Goal: Task Accomplishment & Management: Manage account settings

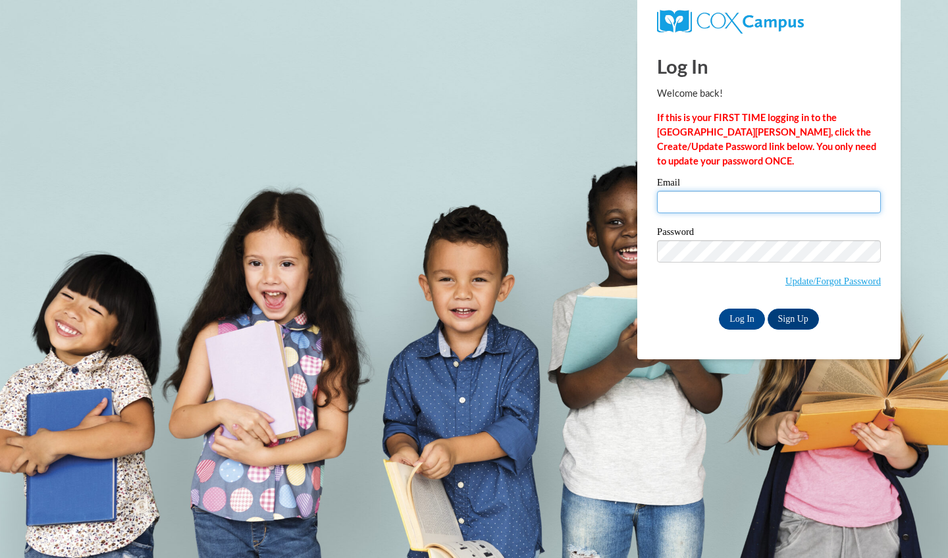
click at [746, 205] on input "Email" at bounding box center [769, 202] width 224 height 22
type input "[EMAIL_ADDRESS][DOMAIN_NAME]"
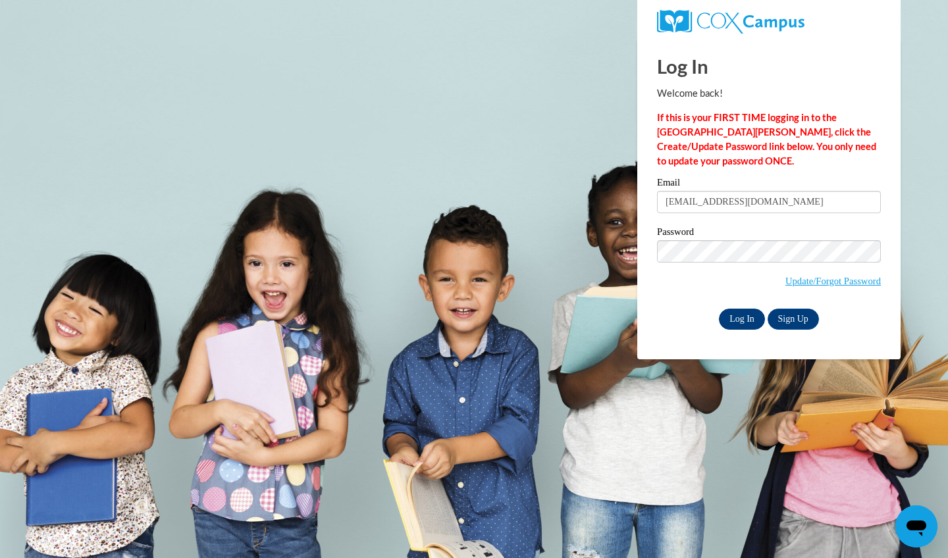
click at [738, 321] on input "Log In" at bounding box center [742, 319] width 46 height 21
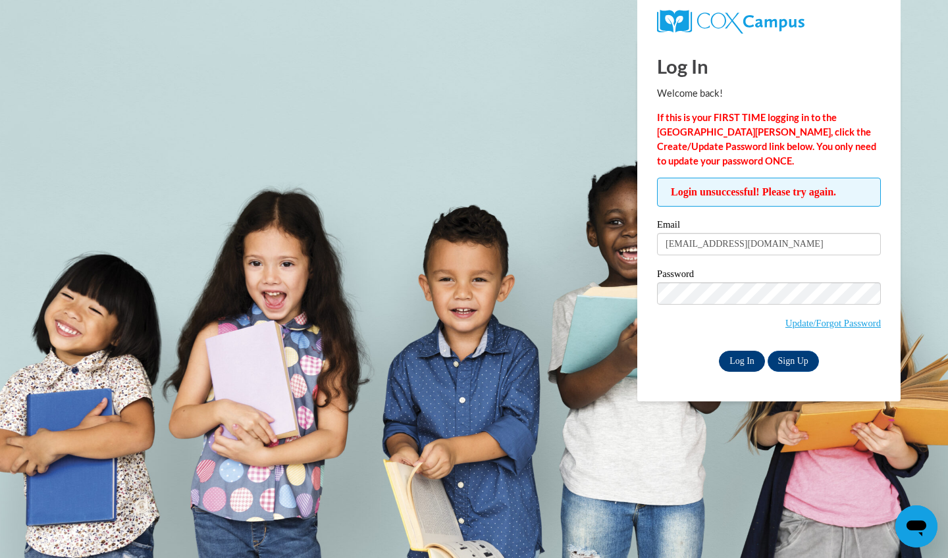
click at [728, 360] on input "Log In" at bounding box center [742, 361] width 46 height 21
click at [741, 360] on input "Log In" at bounding box center [742, 361] width 46 height 21
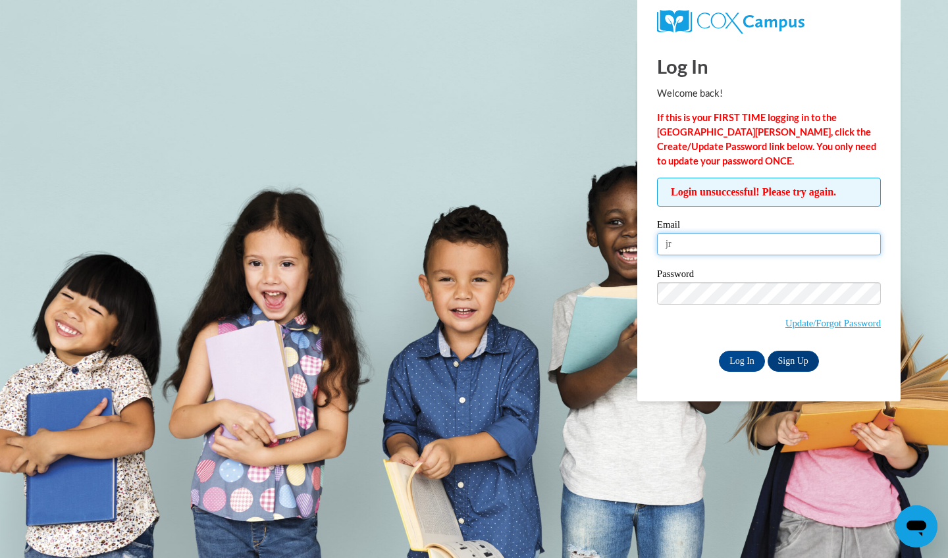
type input "j"
type input "J"
type input "Jennifer_Angel_rFnrT"
click at [746, 366] on input "Log In" at bounding box center [742, 361] width 46 height 21
click at [738, 362] on input "Log In" at bounding box center [742, 361] width 46 height 21
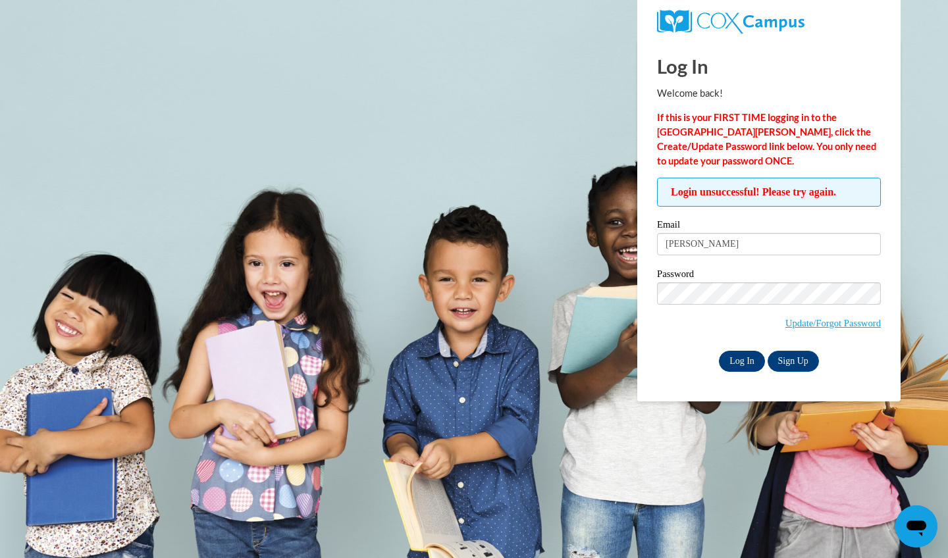
click at [748, 362] on input "Log In" at bounding box center [742, 361] width 46 height 21
click at [742, 362] on input "Log In" at bounding box center [742, 361] width 46 height 21
click at [741, 360] on input "Log In" at bounding box center [742, 361] width 46 height 21
type input "Bballcoach10!"
click at [741, 360] on input "Log In" at bounding box center [742, 361] width 46 height 21
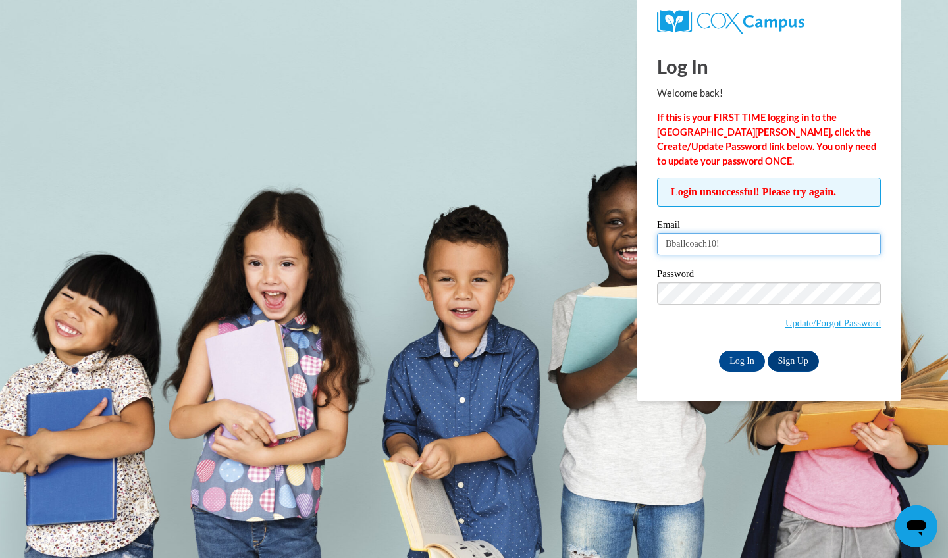
drag, startPoint x: 728, startPoint y: 248, endPoint x: 617, endPoint y: 246, distance: 110.7
click at [617, 246] on body "Log In Welcome back! If this is your FIRST TIME logging in to the NEW Cox Campu…" at bounding box center [474, 279] width 948 height 558
type input "[EMAIL_ADDRESS][DOMAIN_NAME]"
click at [743, 363] on input "Log In" at bounding box center [742, 361] width 46 height 21
click at [807, 325] on link "Update/Forgot Password" at bounding box center [833, 323] width 95 height 11
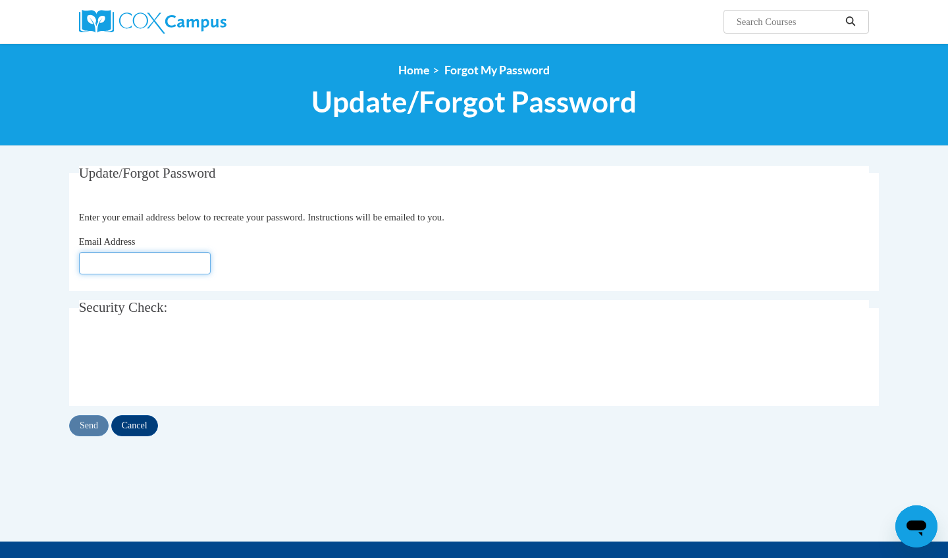
type input "jredd3@students.kennesaw.edu"
click at [90, 431] on input "Send" at bounding box center [89, 426] width 40 height 21
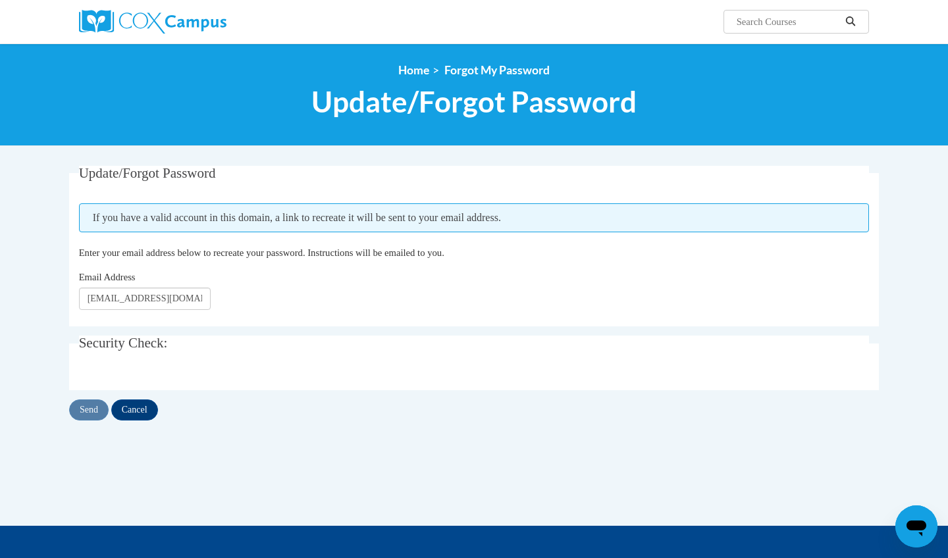
scroll to position [0, 34]
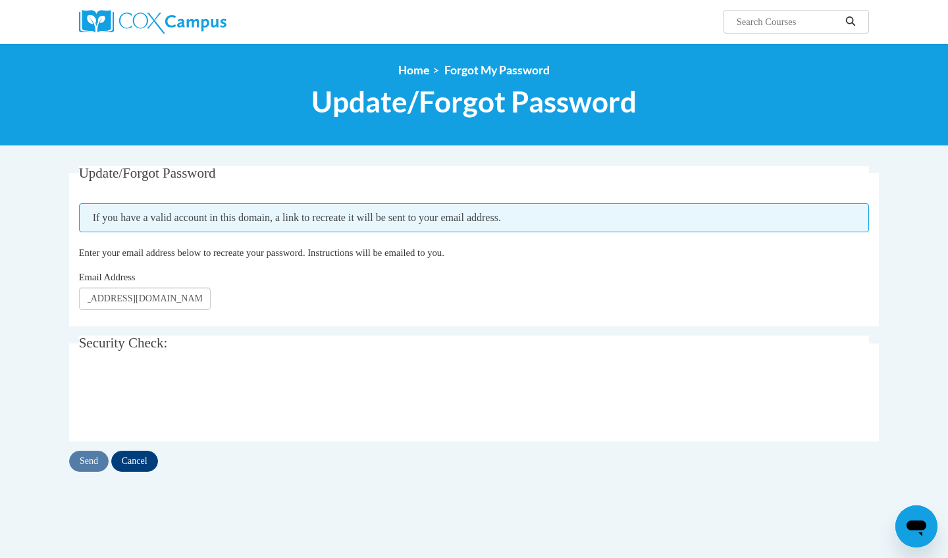
click at [443, 299] on div "Email Address [EMAIL_ADDRESS][DOMAIN_NAME]" at bounding box center [474, 290] width 791 height 40
click at [149, 464] on input "Cancel" at bounding box center [134, 461] width 47 height 21
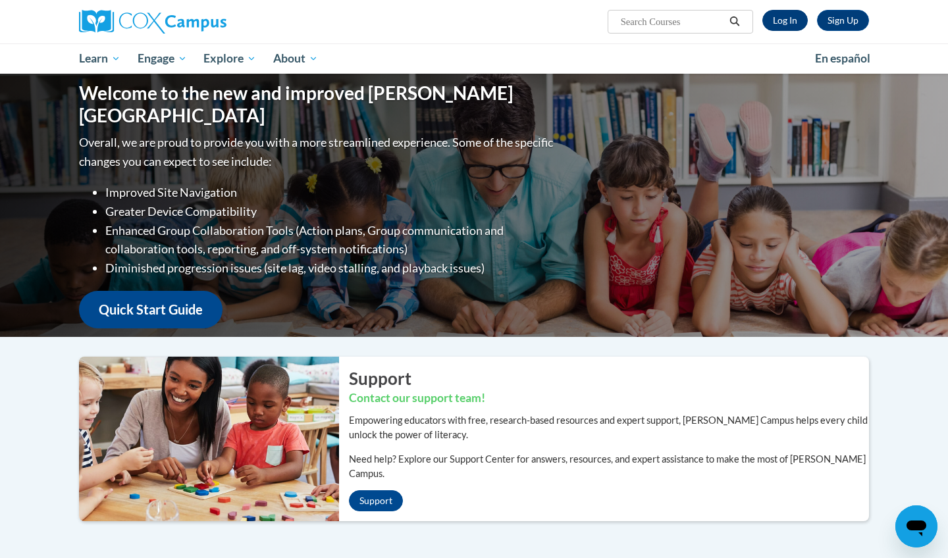
click at [780, 27] on link "Log In" at bounding box center [785, 20] width 45 height 21
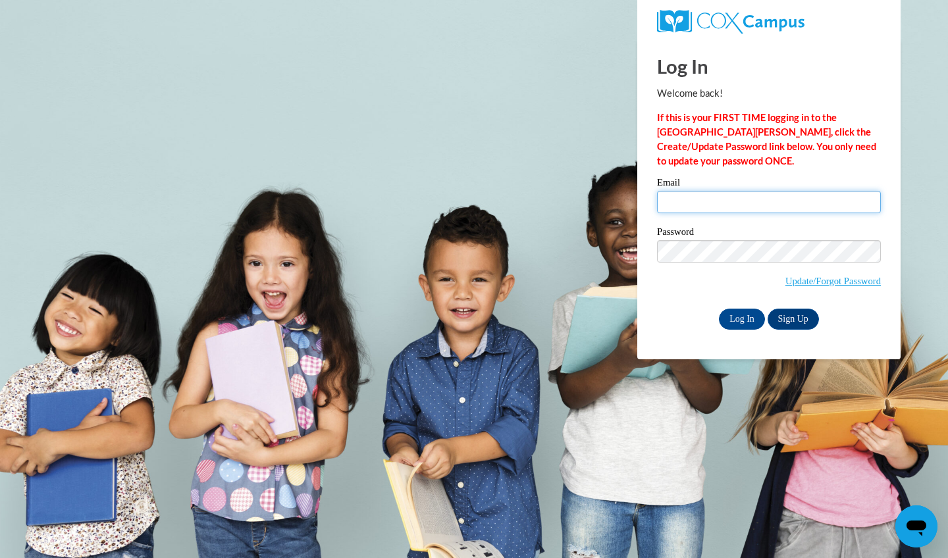
type input "jredd3@students.kennesaw.edu"
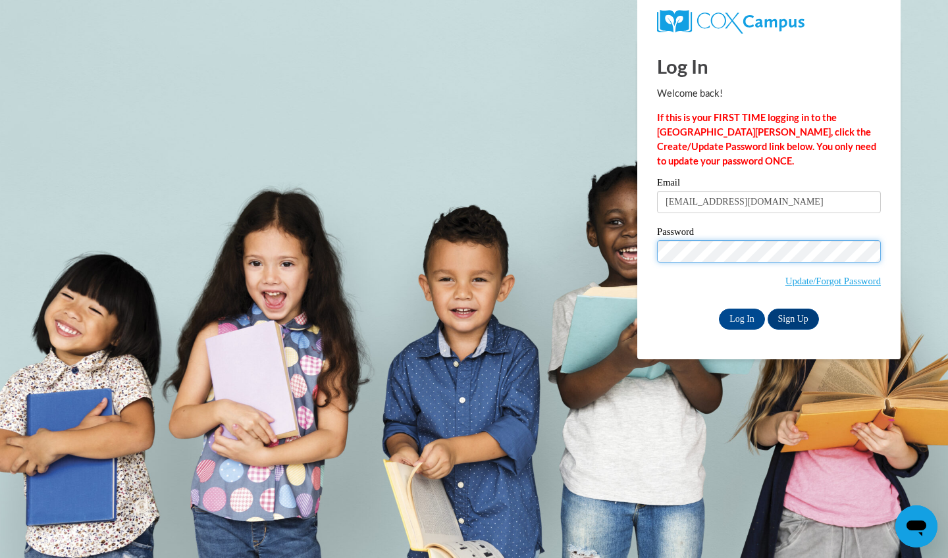
click at [741, 318] on input "Log In" at bounding box center [742, 319] width 46 height 21
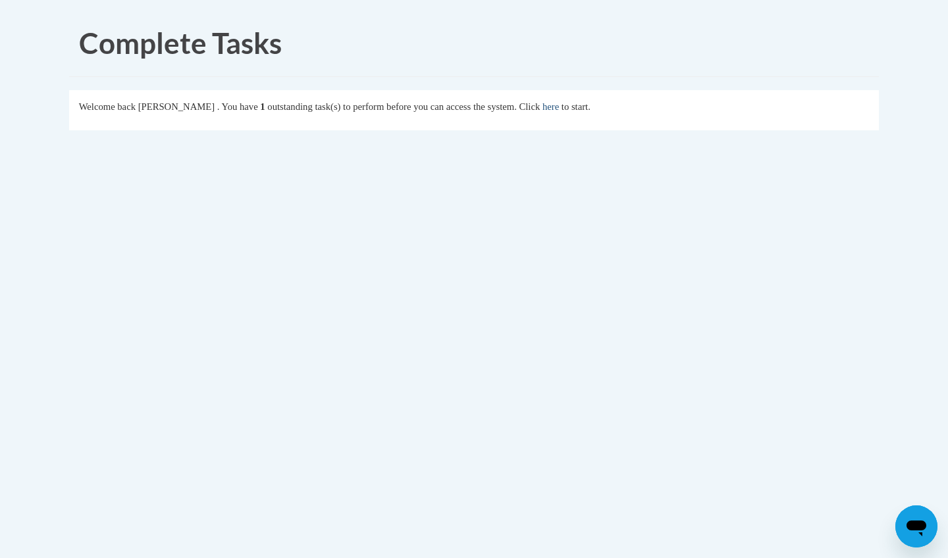
click at [559, 109] on link "here" at bounding box center [551, 106] width 16 height 11
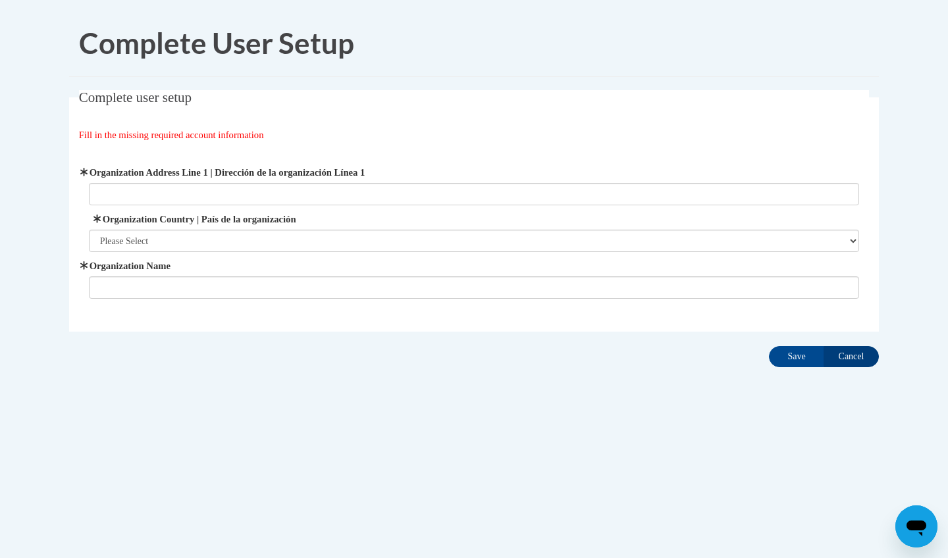
click at [841, 359] on input "Cancel" at bounding box center [851, 356] width 55 height 21
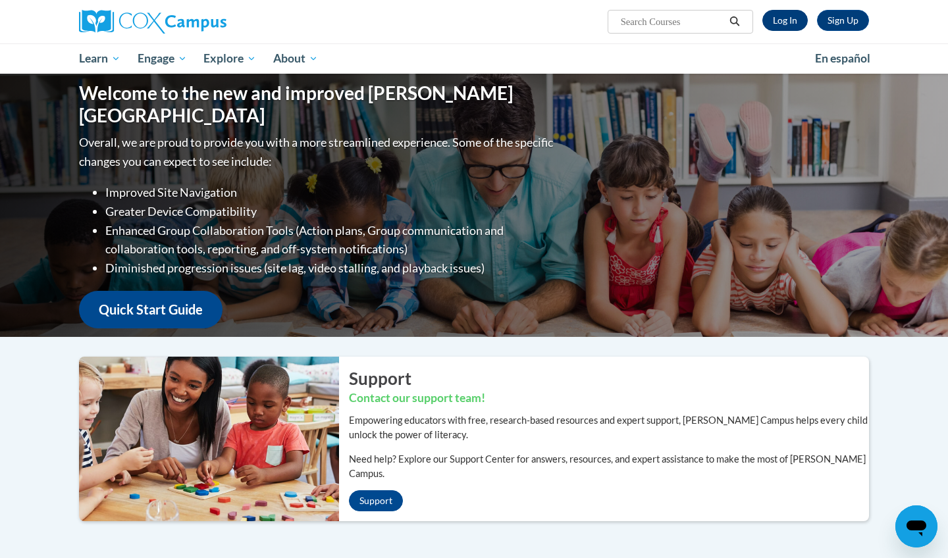
click at [780, 14] on link "Log In" at bounding box center [785, 20] width 45 height 21
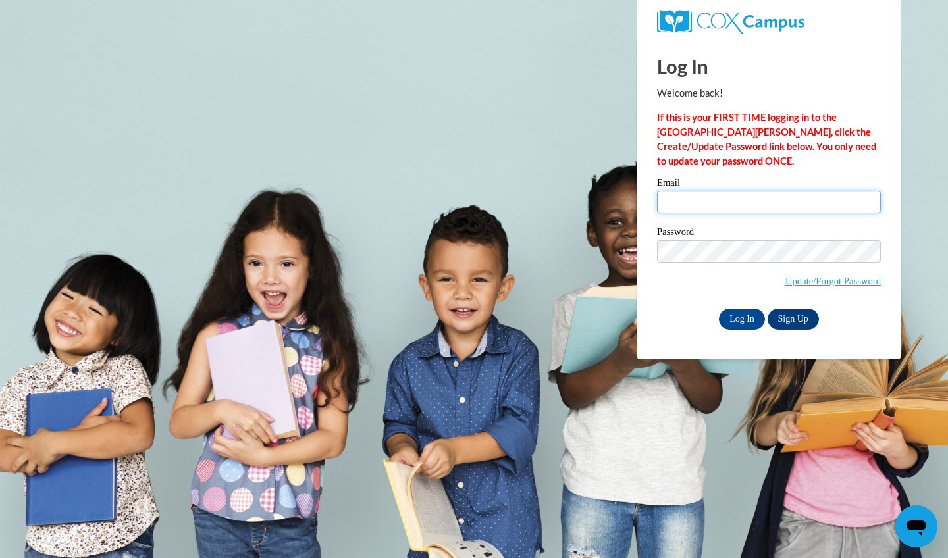
type input "jredd3@students.kennesaw.edu"
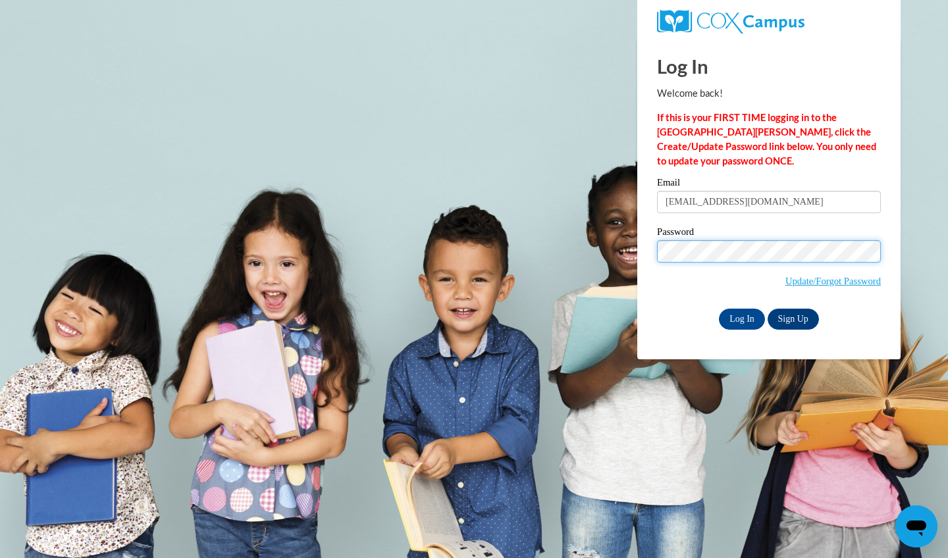
click at [741, 318] on input "Log In" at bounding box center [742, 319] width 46 height 21
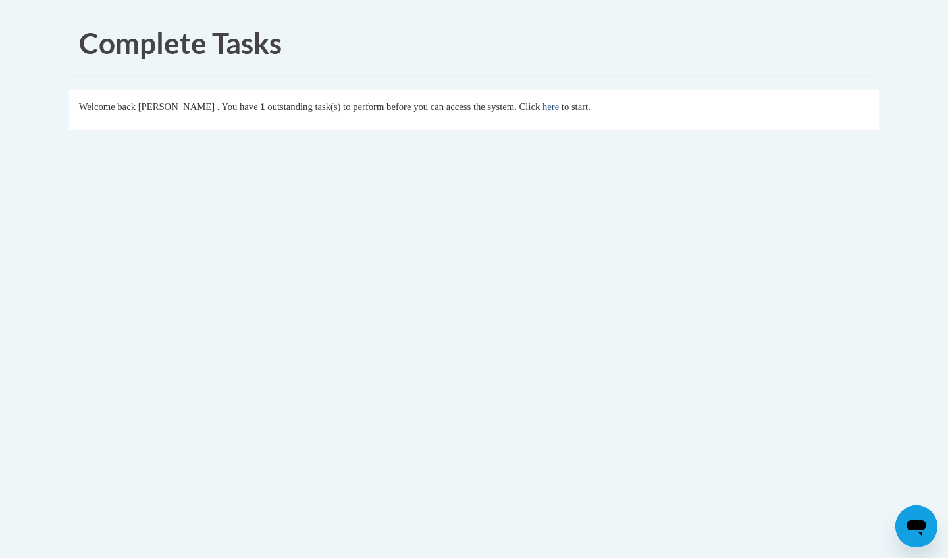
click at [559, 106] on link "here" at bounding box center [551, 106] width 16 height 11
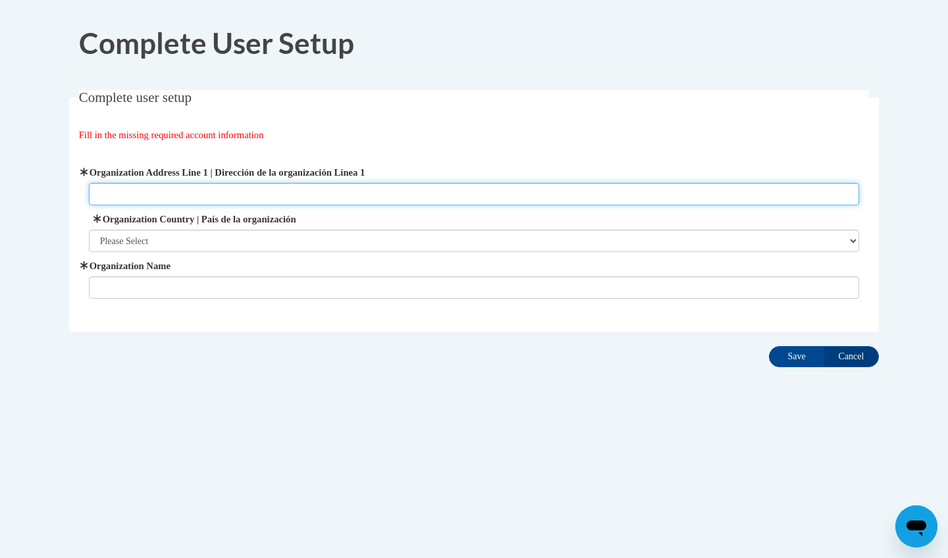
click at [259, 191] on input "Organization Address Line 1 | Dirección de la organización Línea 1" at bounding box center [474, 194] width 771 height 22
type input "Kennesaw Georgia"
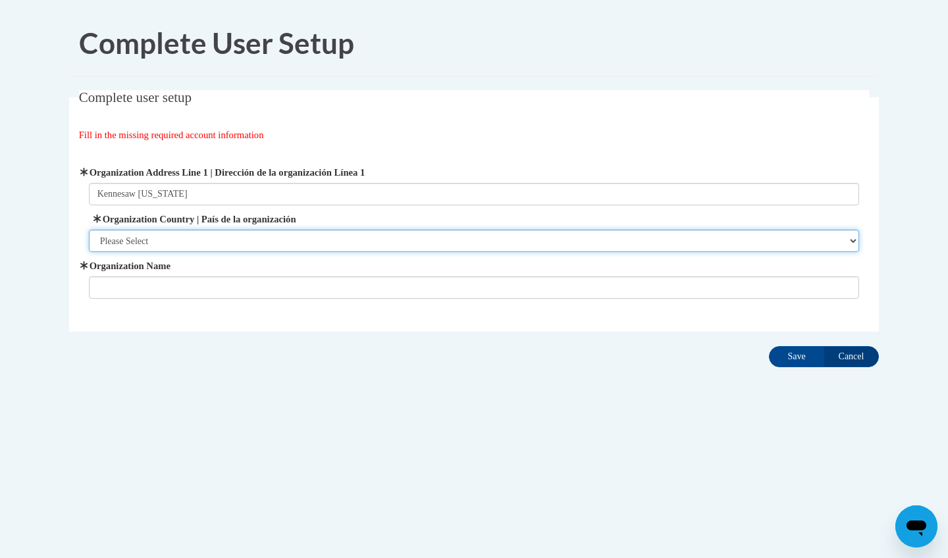
select select "ad49bcad-a171-4b2e-b99c-48b446064914"
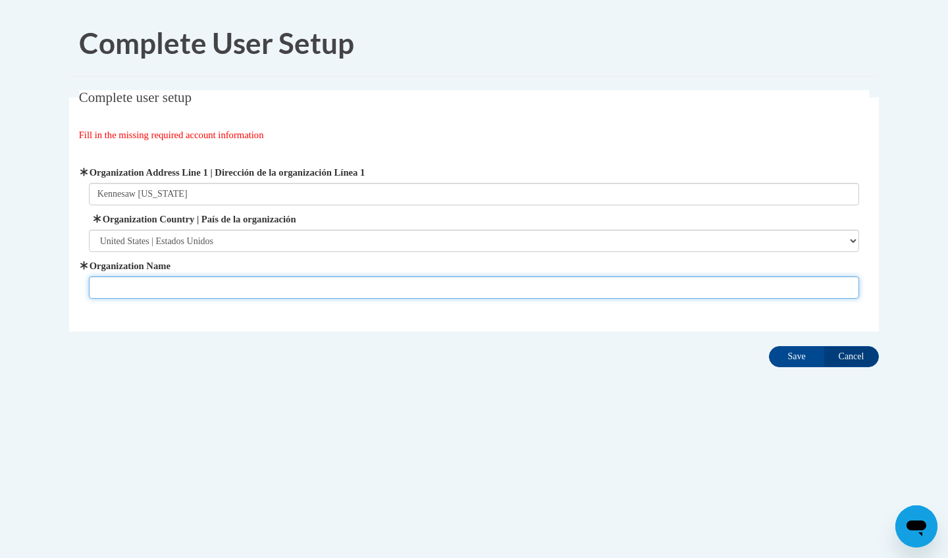
click at [128, 286] on input "Organization Name" at bounding box center [474, 288] width 771 height 22
type input "Kennesaw State University"
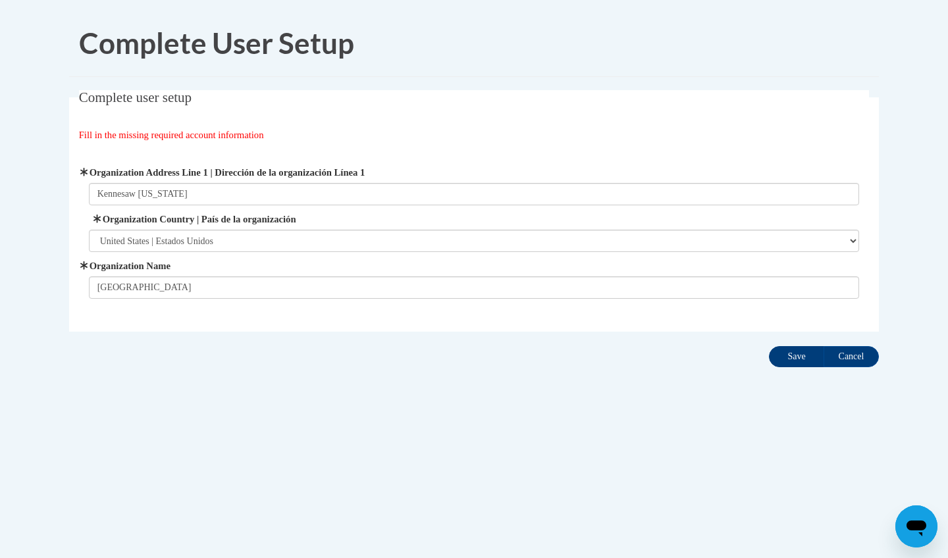
click at [779, 353] on input "Save" at bounding box center [796, 356] width 55 height 21
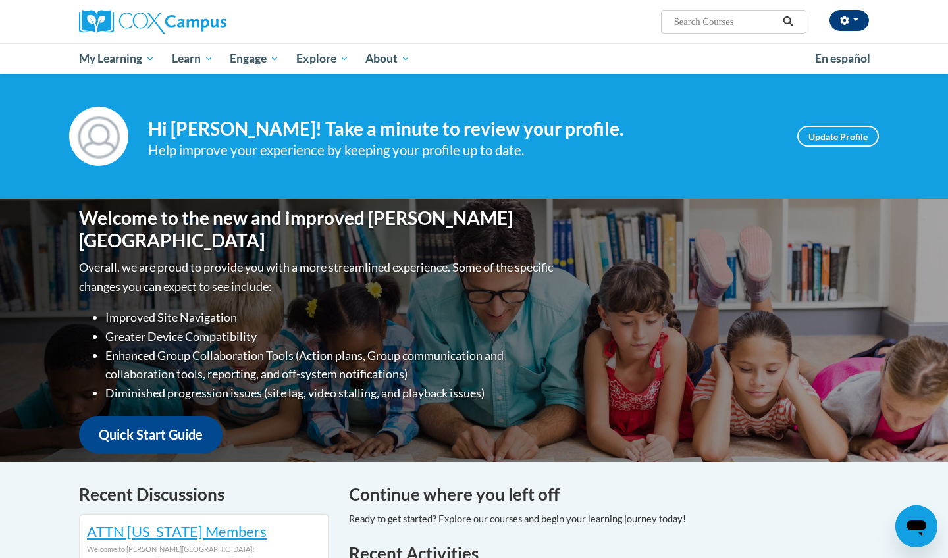
click at [858, 14] on button "button" at bounding box center [850, 20] width 40 height 21
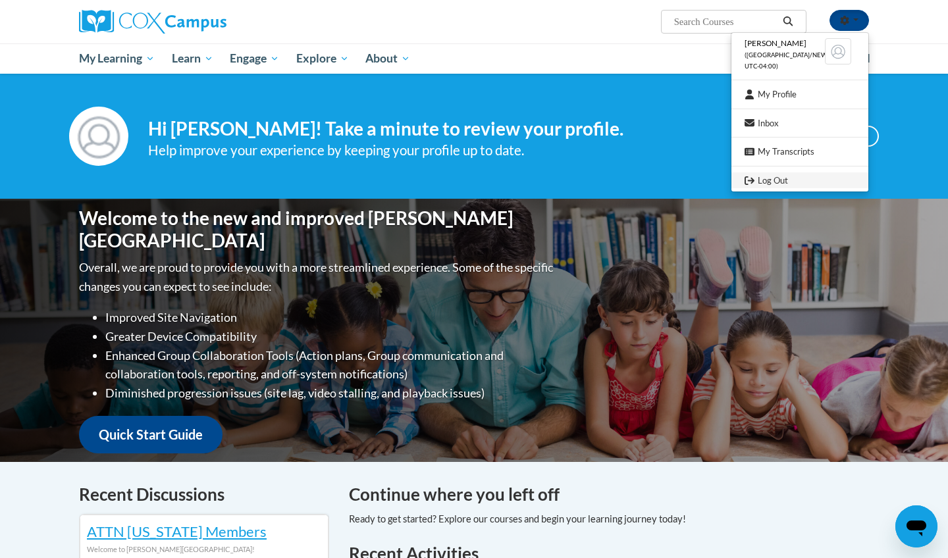
click at [773, 178] on link "Log Out" at bounding box center [800, 181] width 137 height 16
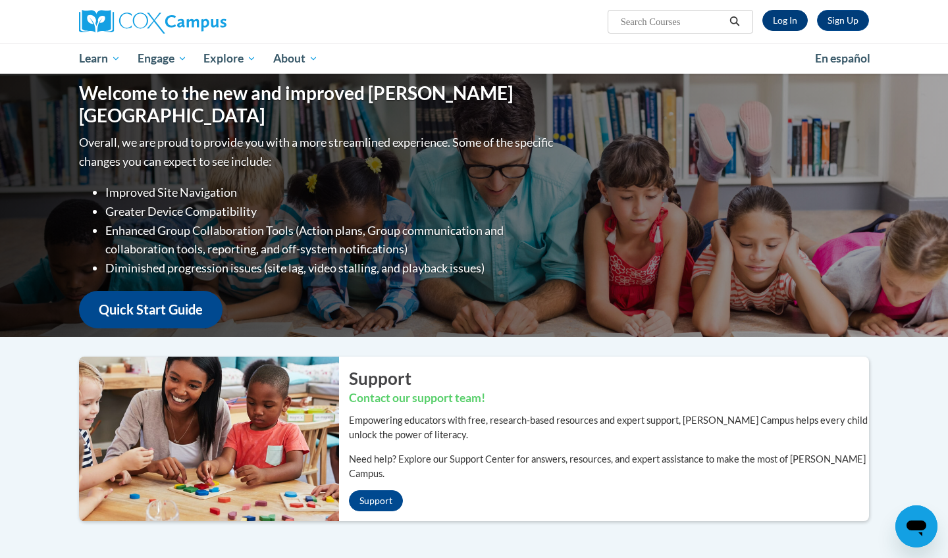
click at [780, 14] on link "Log In" at bounding box center [785, 20] width 45 height 21
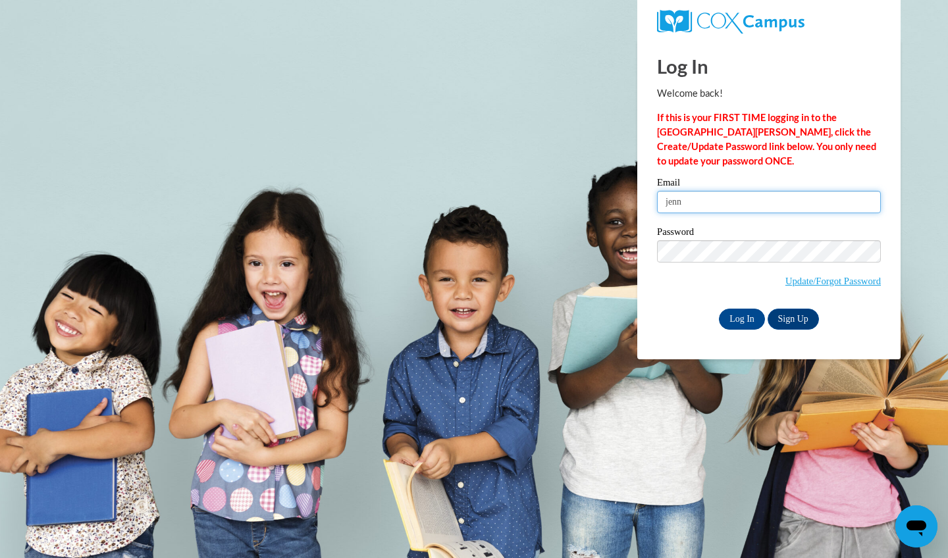
type input "[PERSON_NAME]"
click at [742, 315] on input "Log In" at bounding box center [742, 319] width 46 height 21
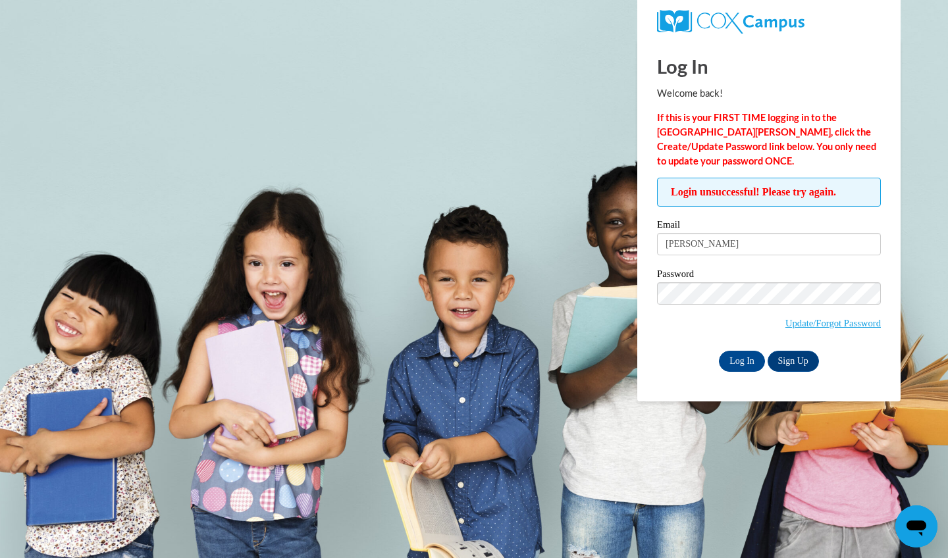
click at [830, 225] on label "Email" at bounding box center [769, 226] width 224 height 13
click at [830, 233] on input "[PERSON_NAME]" at bounding box center [769, 244] width 224 height 22
click at [808, 323] on link "Update/Forgot Password" at bounding box center [833, 323] width 95 height 11
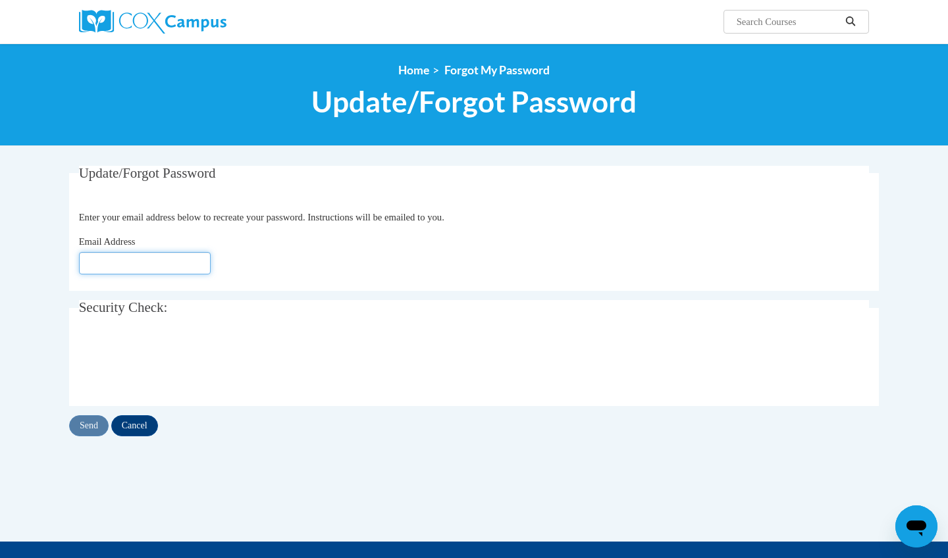
type input "[PERSON_NAME]"
click at [92, 429] on input "Send" at bounding box center [89, 426] width 40 height 21
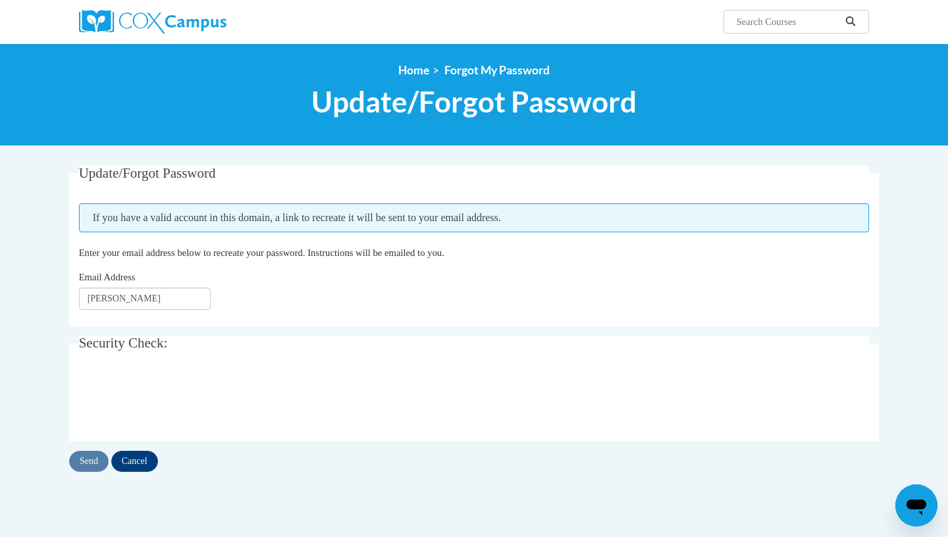
click at [402, 410] on div at bounding box center [474, 399] width 791 height 51
click at [134, 460] on input "Cancel" at bounding box center [134, 461] width 47 height 21
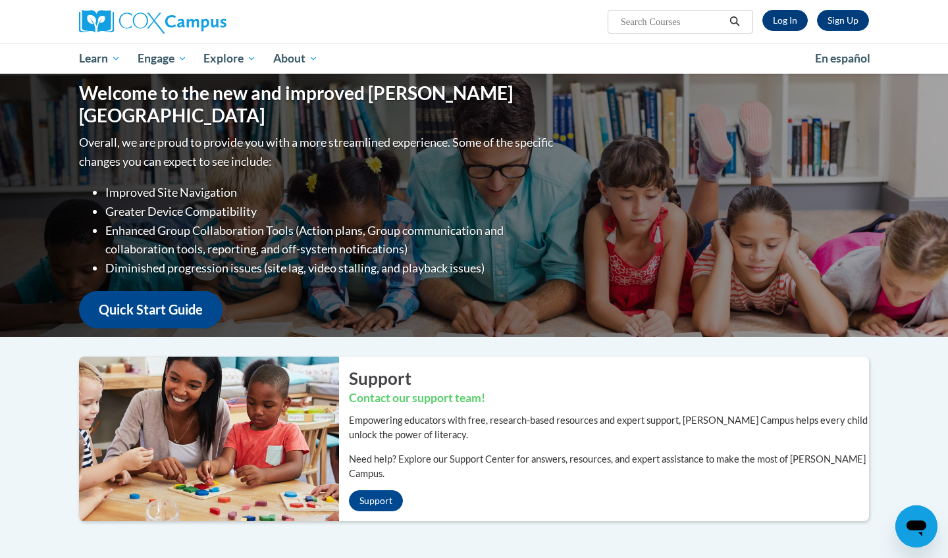
click at [791, 24] on link "Log In" at bounding box center [785, 20] width 45 height 21
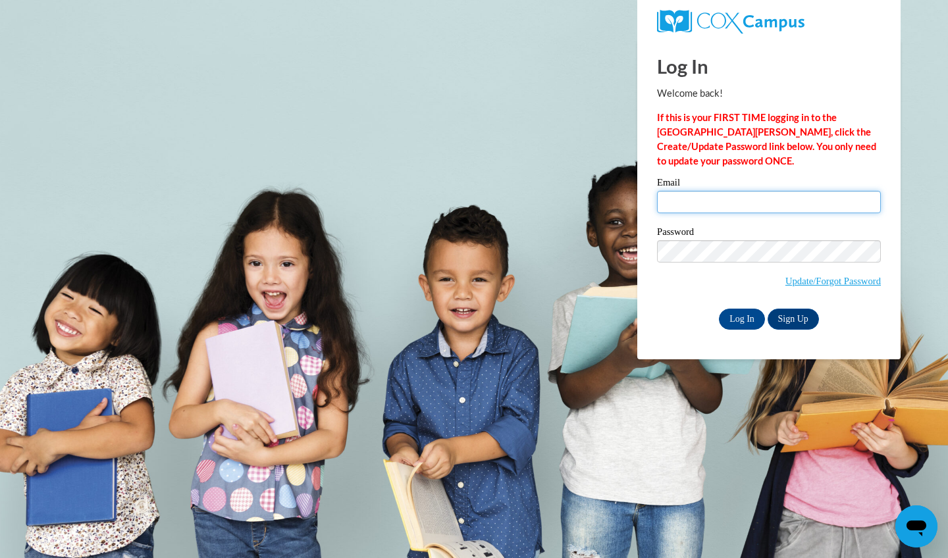
type input "[PERSON_NAME]"
click at [738, 317] on input "Log In" at bounding box center [742, 319] width 46 height 21
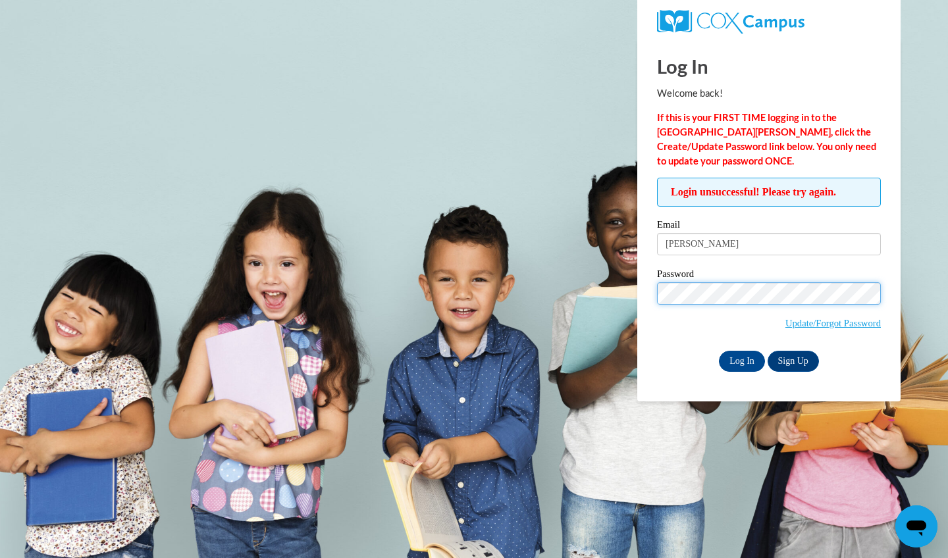
click at [741, 360] on input "Log In" at bounding box center [742, 361] width 46 height 21
click at [744, 362] on input "Log In" at bounding box center [742, 361] width 46 height 21
click at [741, 360] on input "Log In" at bounding box center [742, 361] width 46 height 21
click at [744, 358] on input "Log In" at bounding box center [742, 361] width 46 height 21
type input "Tim0thy44!"
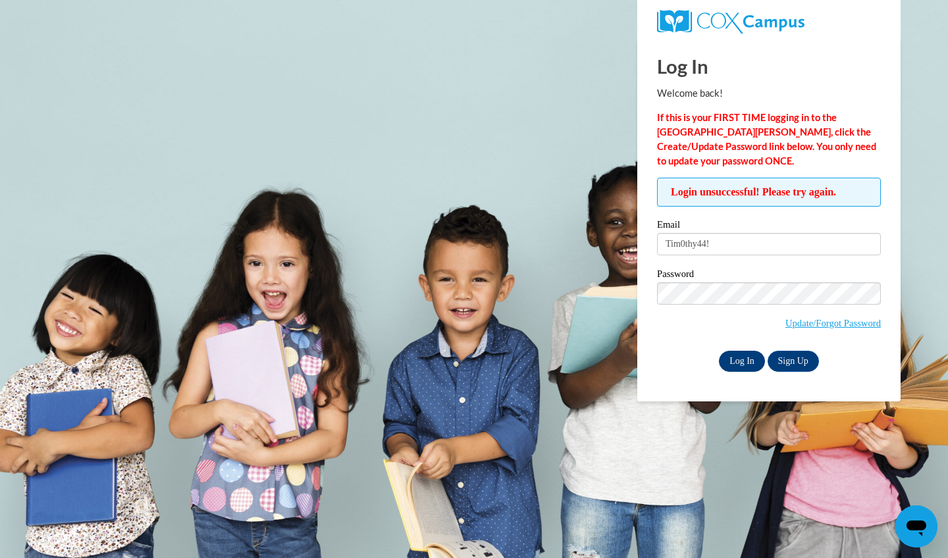
click at [741, 360] on input "Log In" at bounding box center [742, 361] width 46 height 21
drag, startPoint x: 717, startPoint y: 248, endPoint x: 635, endPoint y: 248, distance: 81.7
click at [635, 248] on body "Log In Welcome back! If this is your FIRST TIME logging in to the NEW Cox Campu…" at bounding box center [474, 279] width 948 height 558
type input "[PERSON_NAME]"
click at [741, 360] on input "Log In" at bounding box center [742, 361] width 46 height 21
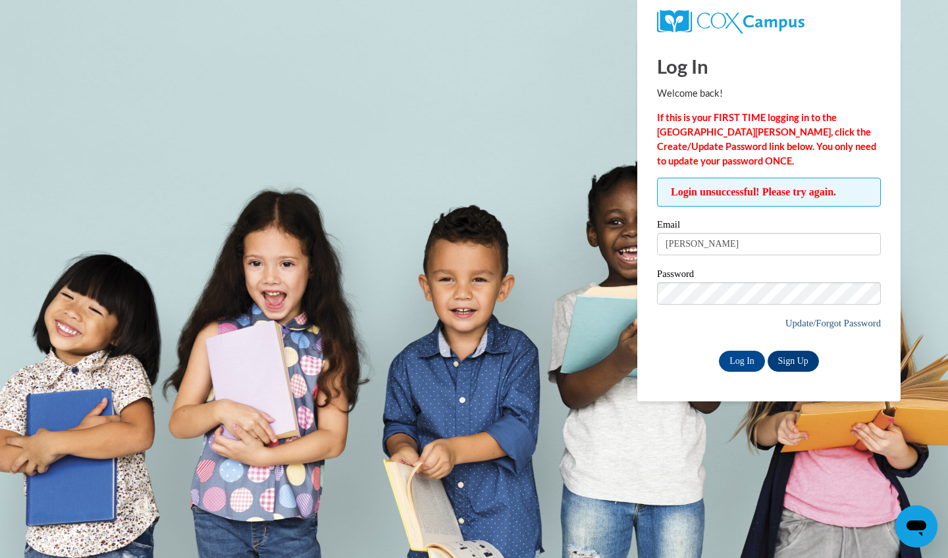
click at [823, 323] on link "Update/Forgot Password" at bounding box center [833, 323] width 95 height 11
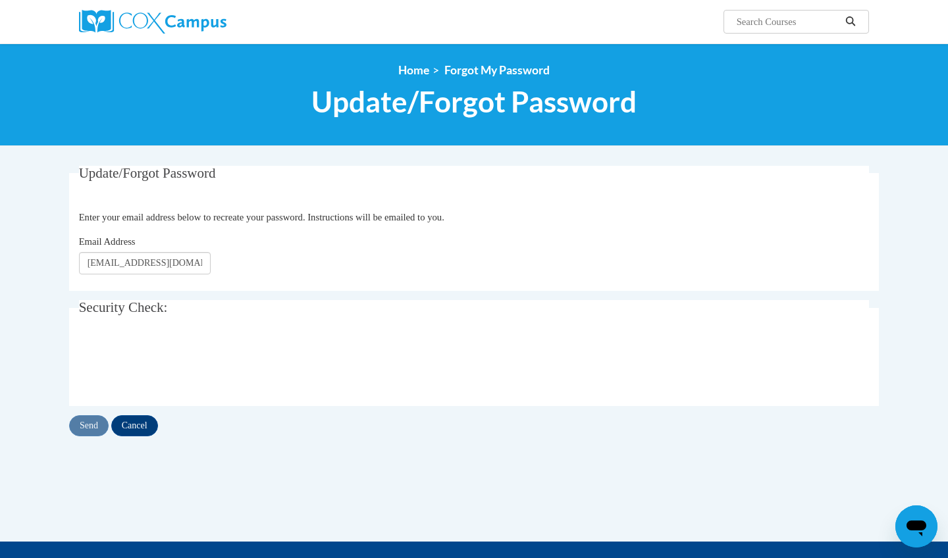
type input "jenangel1044@gmail.com"
click at [97, 427] on input "Send" at bounding box center [89, 426] width 40 height 21
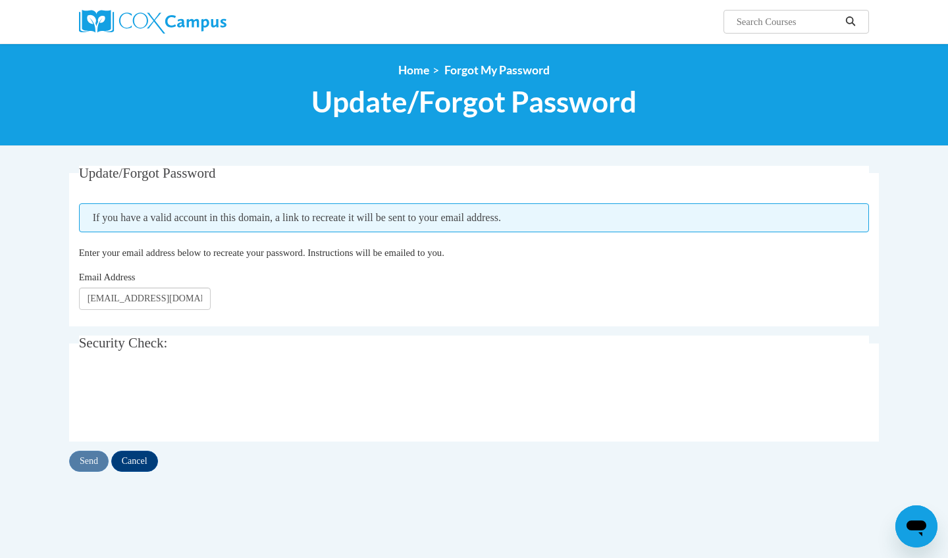
scroll to position [0, 9]
type input "[PERSON_NAME]"
click at [91, 460] on input "Send" at bounding box center [89, 461] width 40 height 21
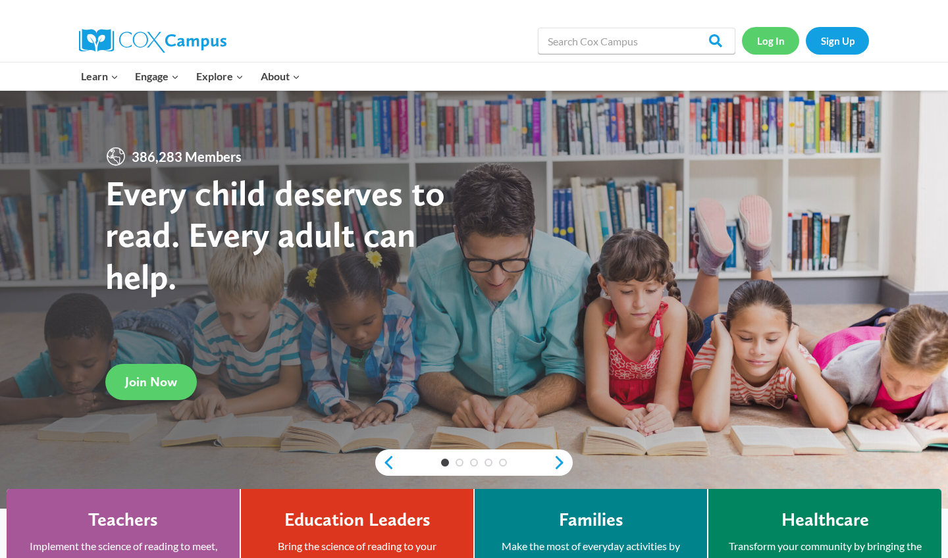
click at [526, 43] on link "Log In" at bounding box center [770, 40] width 57 height 27
click at [526, 41] on link "Log In" at bounding box center [770, 40] width 57 height 27
click at [526, 38] on link "Log In" at bounding box center [770, 40] width 57 height 27
